Goal: Task Accomplishment & Management: Manage account settings

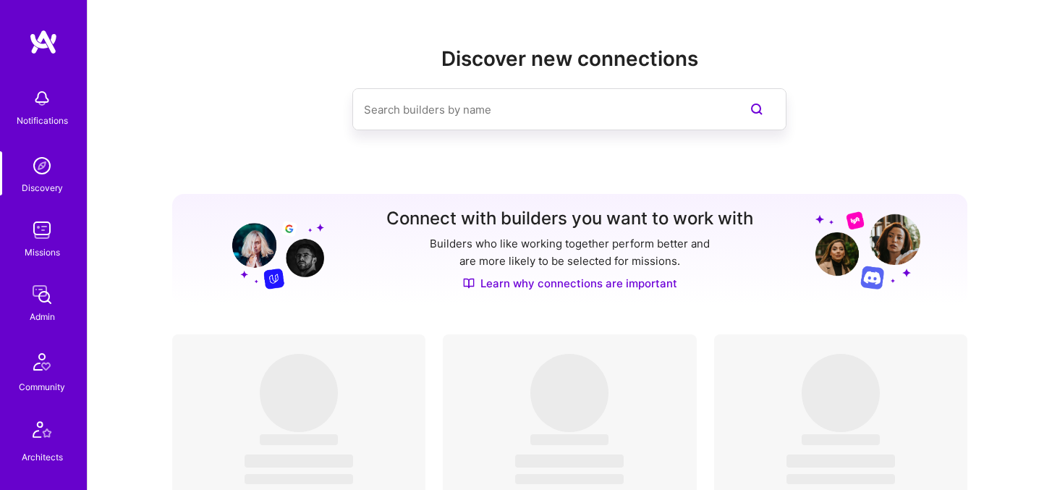
click at [43, 226] on img at bounding box center [41, 230] width 29 height 29
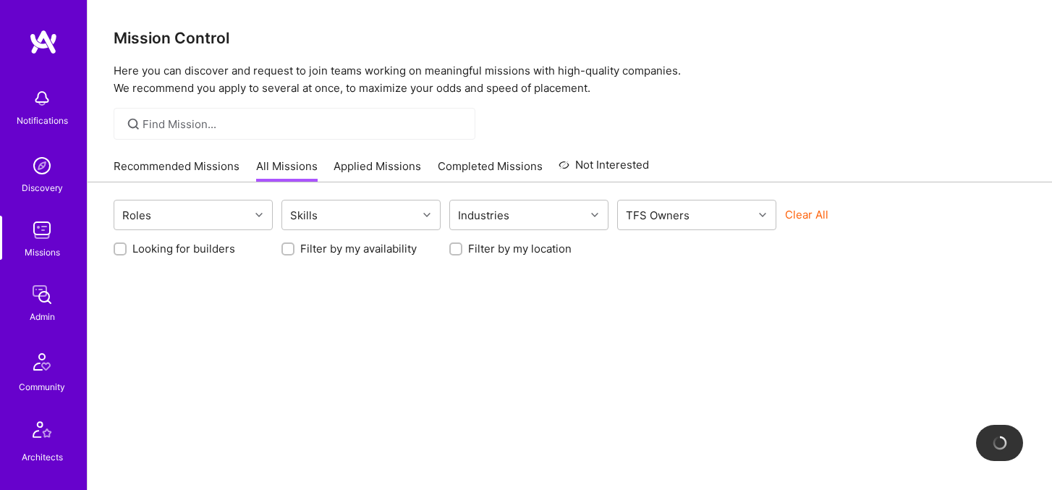
click at [826, 220] on button "Clear All" at bounding box center [806, 214] width 43 height 15
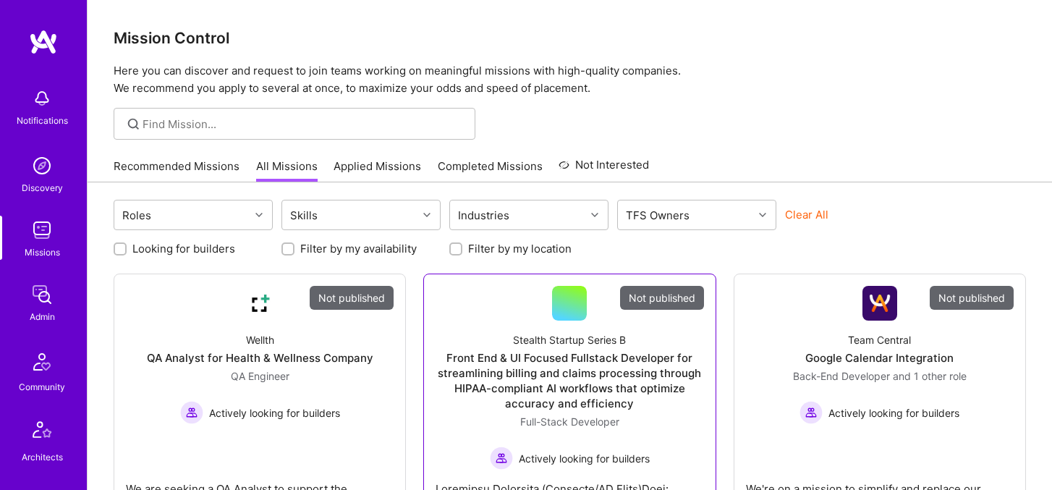
click at [595, 376] on div "Front End & UI Focused Fullstack Developer for streamlining billing and claims …" at bounding box center [570, 380] width 268 height 61
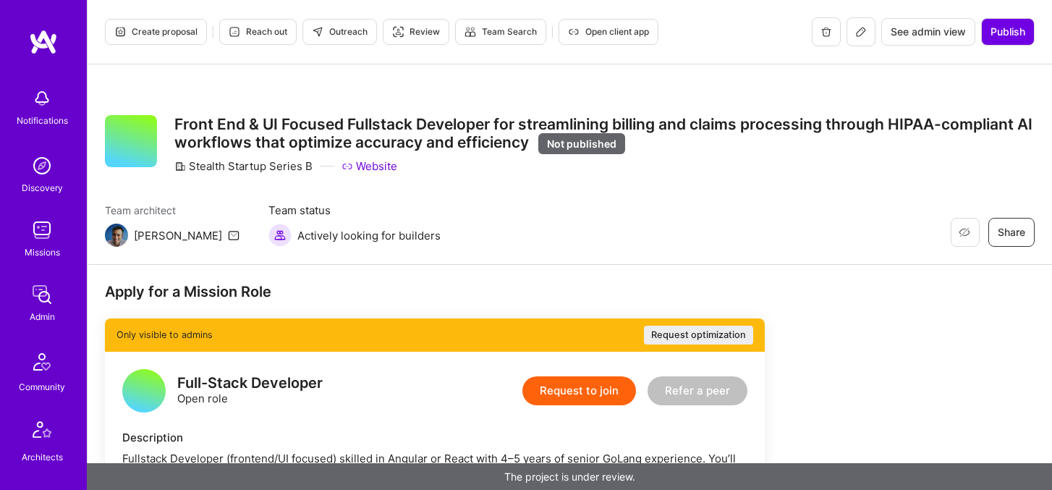
click at [858, 40] on button at bounding box center [861, 31] width 29 height 29
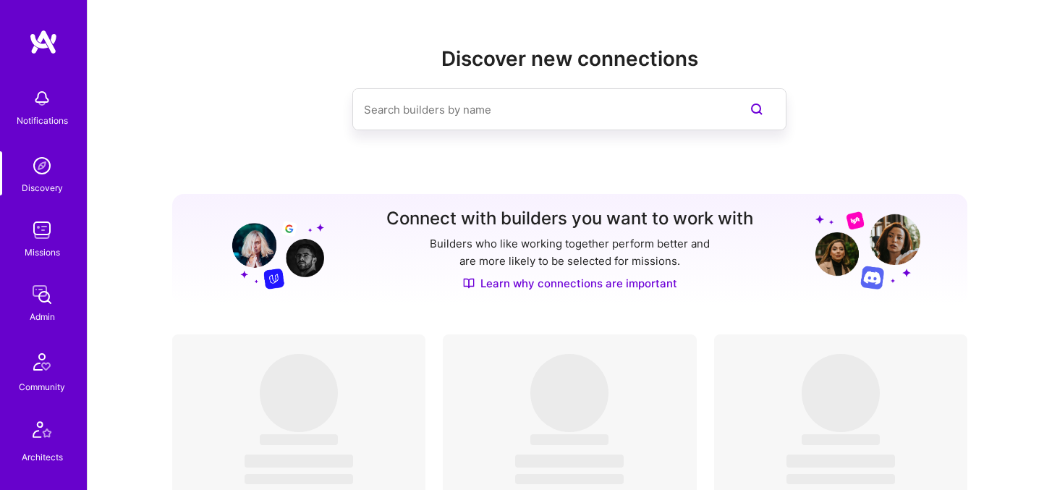
click at [36, 237] on img at bounding box center [41, 230] width 29 height 29
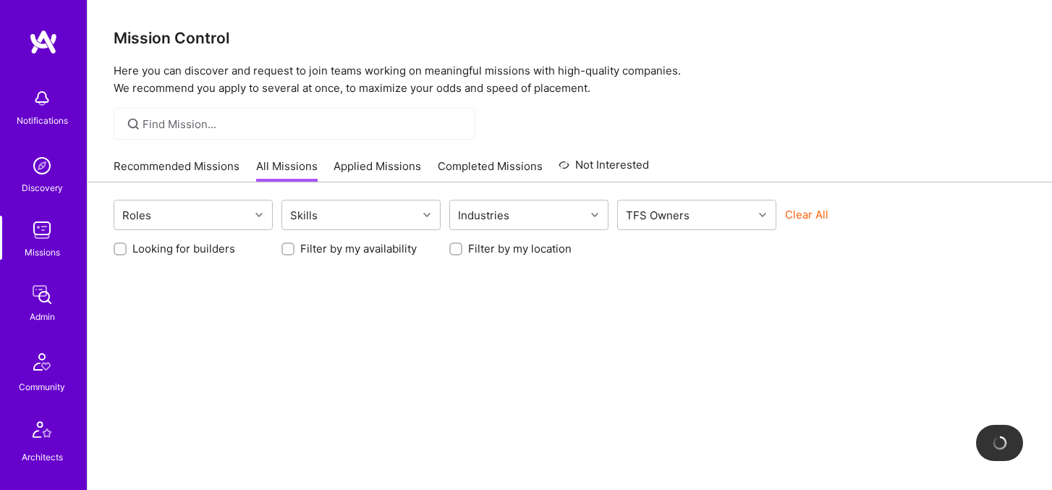
click at [831, 219] on div "Clear All" at bounding box center [864, 220] width 159 height 27
click at [815, 216] on button "Clear All" at bounding box center [806, 214] width 43 height 15
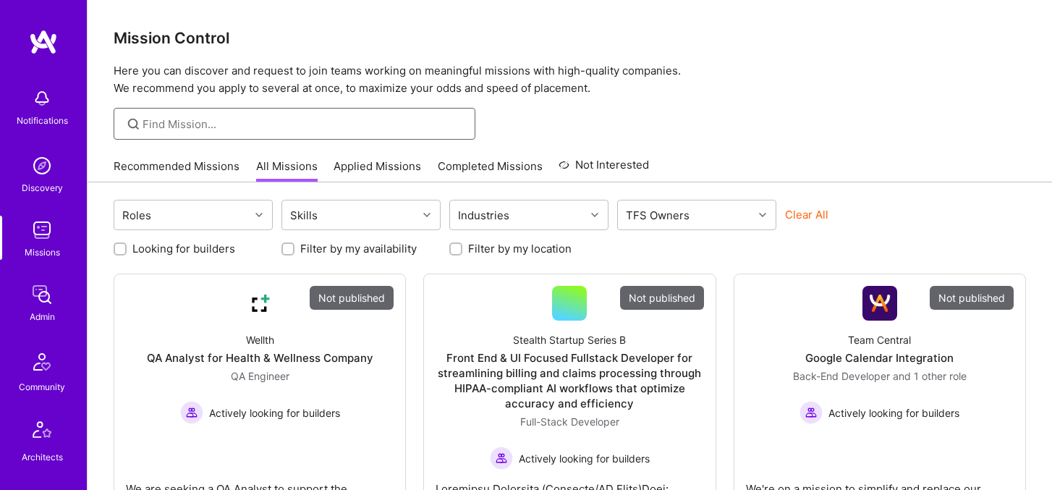
click at [330, 124] on input at bounding box center [304, 123] width 322 height 15
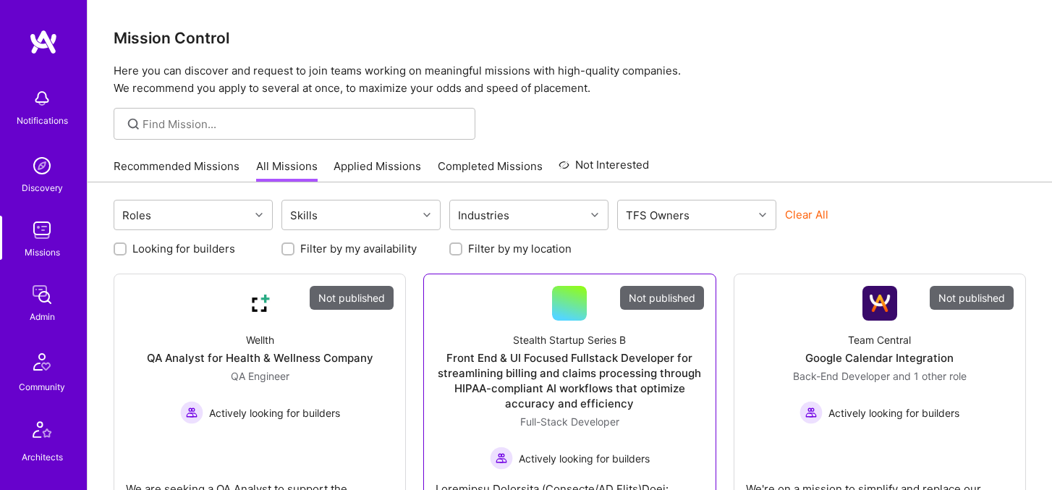
click at [577, 378] on div "Front End & UI Focused Fullstack Developer for streamlining billing and claims …" at bounding box center [570, 380] width 268 height 61
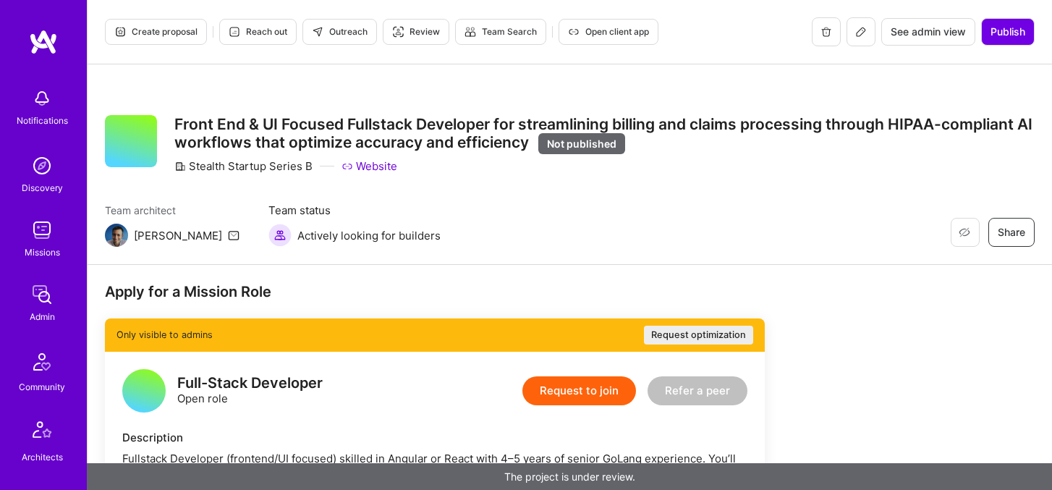
click at [857, 34] on icon at bounding box center [861, 31] width 9 height 9
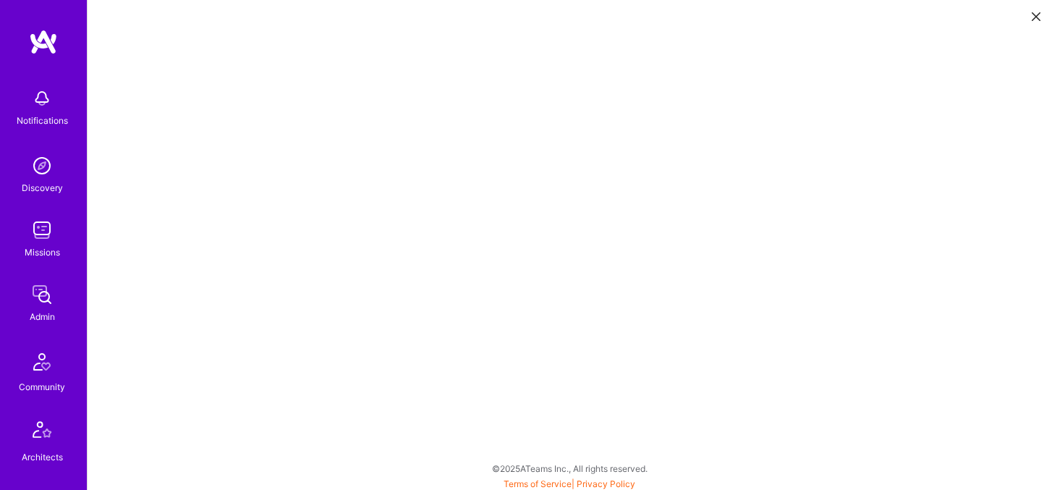
scroll to position [4, 0]
